Goal: Information Seeking & Learning: Learn about a topic

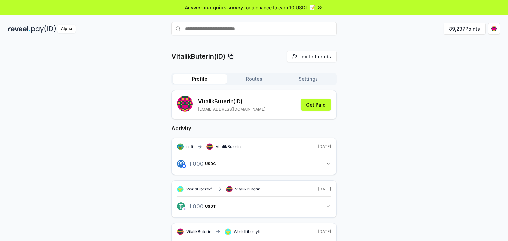
click at [257, 41] on div "VitalikButerin(ID) Invite friends Invite Profile Routes Settings VitalikButerin…" at bounding box center [254, 148] width 508 height 223
click at [460, 29] on button "89,237 Points" at bounding box center [465, 29] width 42 height 12
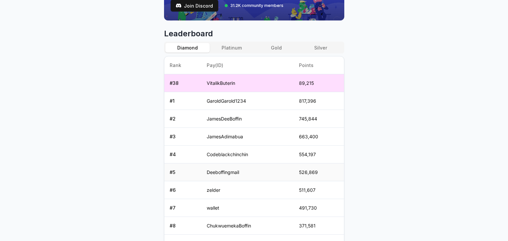
scroll to position [328, 0]
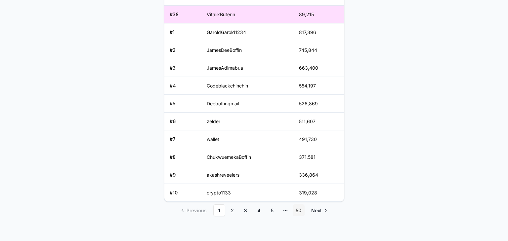
click at [298, 208] on link "50" at bounding box center [299, 211] width 12 height 12
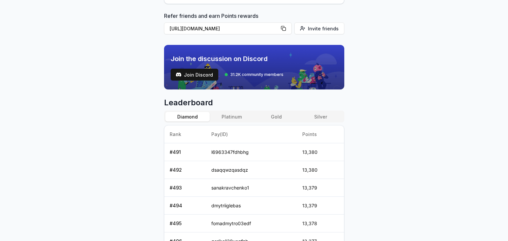
scroll to position [156, 0]
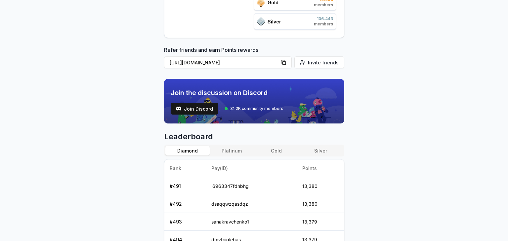
click at [278, 149] on button "Gold" at bounding box center [276, 151] width 44 height 10
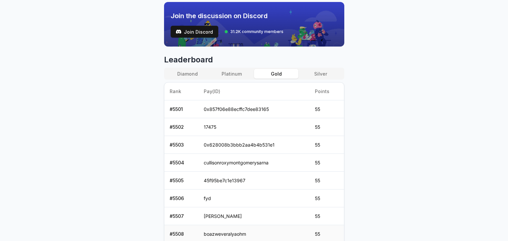
scroll to position [233, 0]
click at [242, 73] on button "Platinum" at bounding box center [232, 74] width 44 height 10
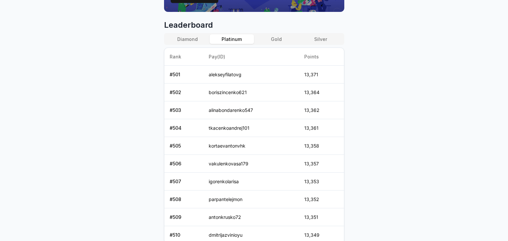
scroll to position [310, 0]
